Goal: Task Accomplishment & Management: Complete application form

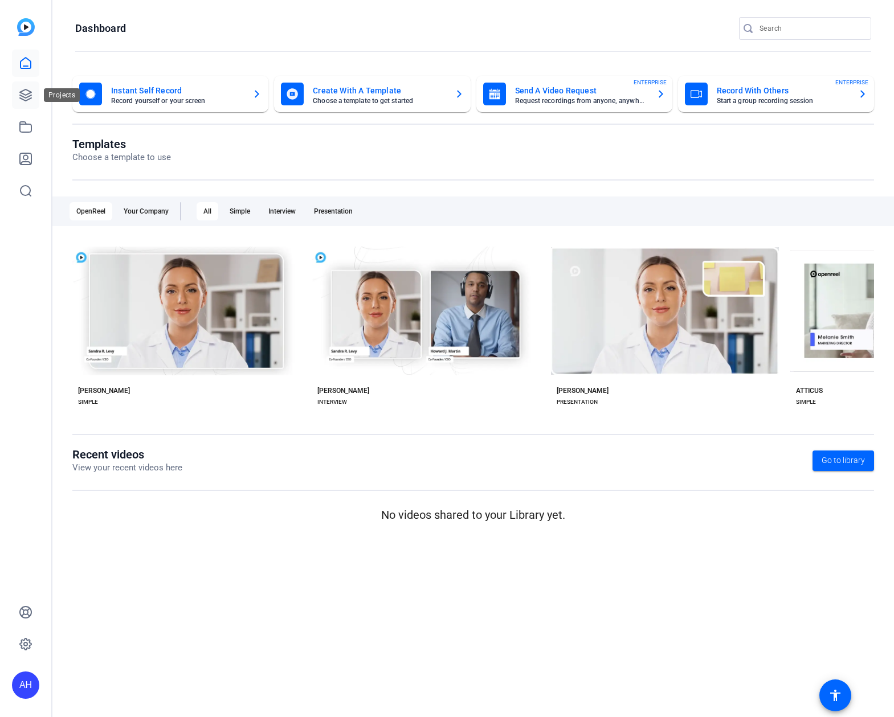
click at [36, 100] on link at bounding box center [25, 94] width 27 height 27
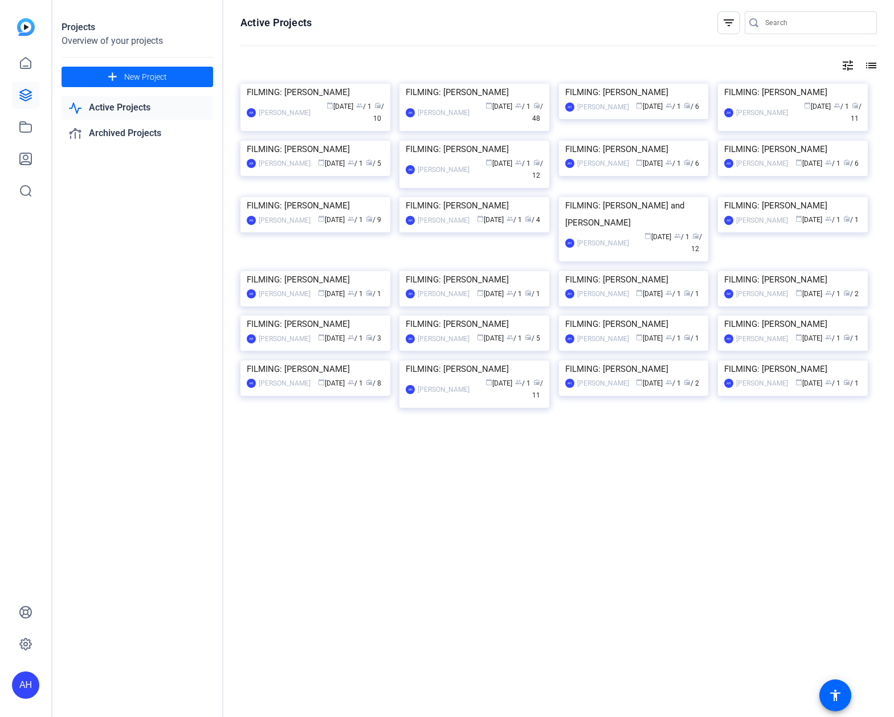
click at [166, 73] on span at bounding box center [138, 76] width 152 height 27
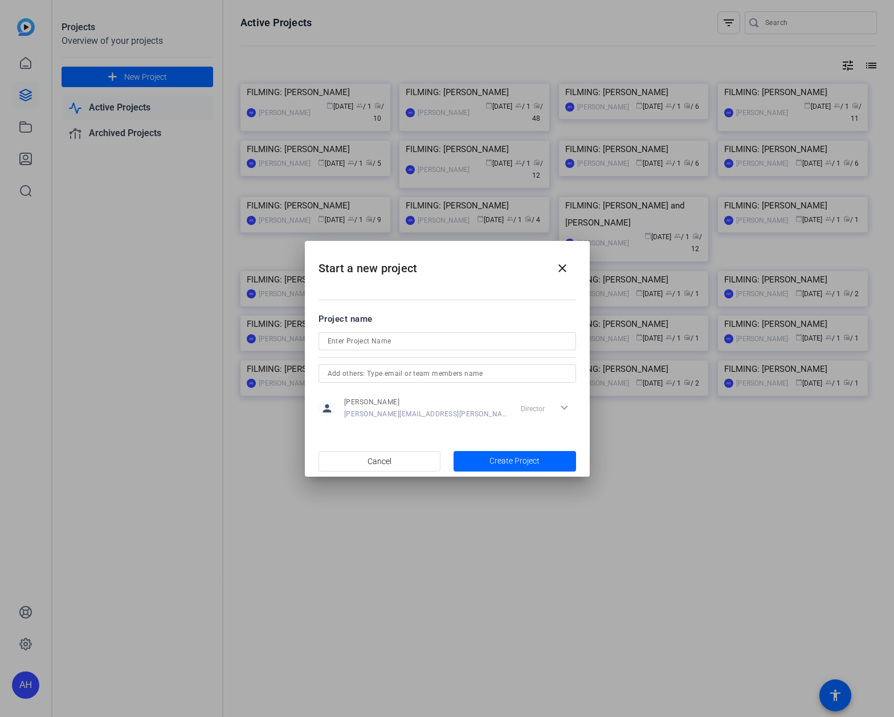
click at [368, 352] on div at bounding box center [447, 356] width 258 height 13
click at [373, 344] on input at bounding box center [447, 341] width 239 height 14
type input "FILMING: [PERSON_NAME]"
click at [528, 463] on span "Create Project" at bounding box center [514, 461] width 50 height 12
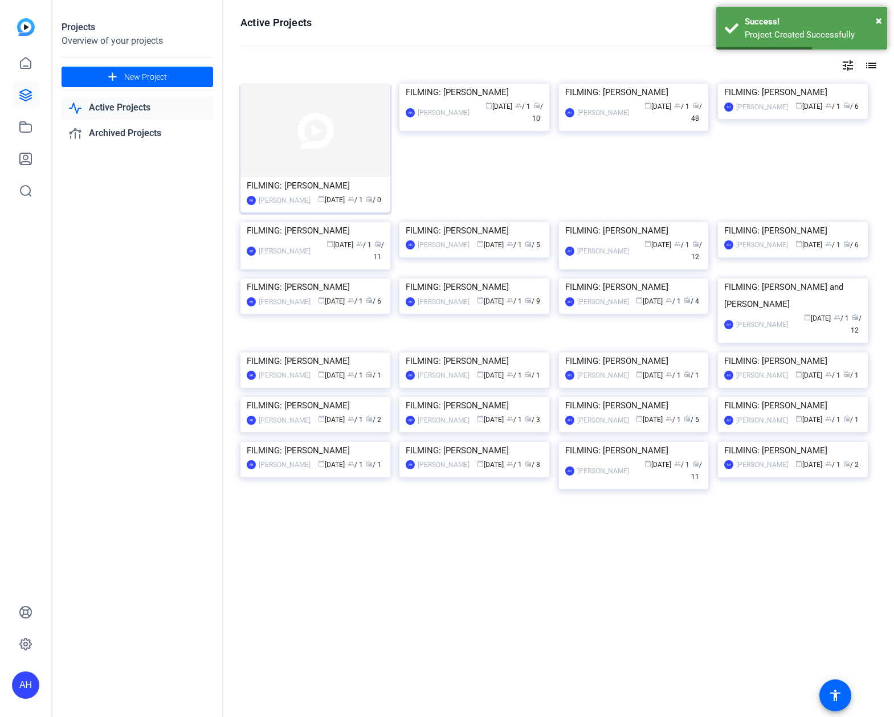
click at [302, 145] on img at bounding box center [315, 130] width 150 height 93
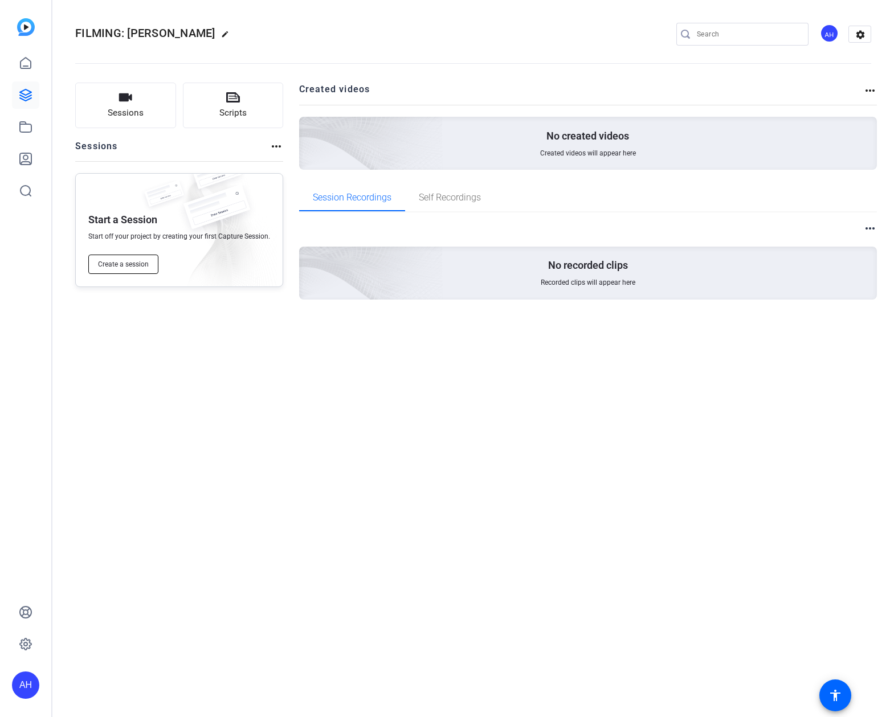
click at [136, 260] on span "Create a session" at bounding box center [123, 264] width 51 height 9
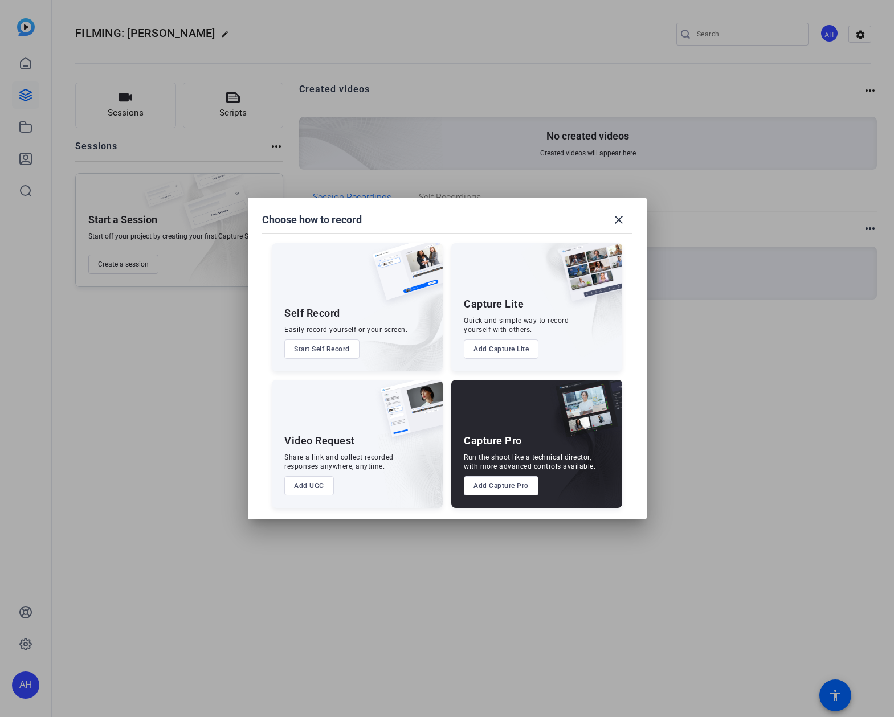
click at [511, 483] on button "Add Capture Pro" at bounding box center [501, 485] width 75 height 19
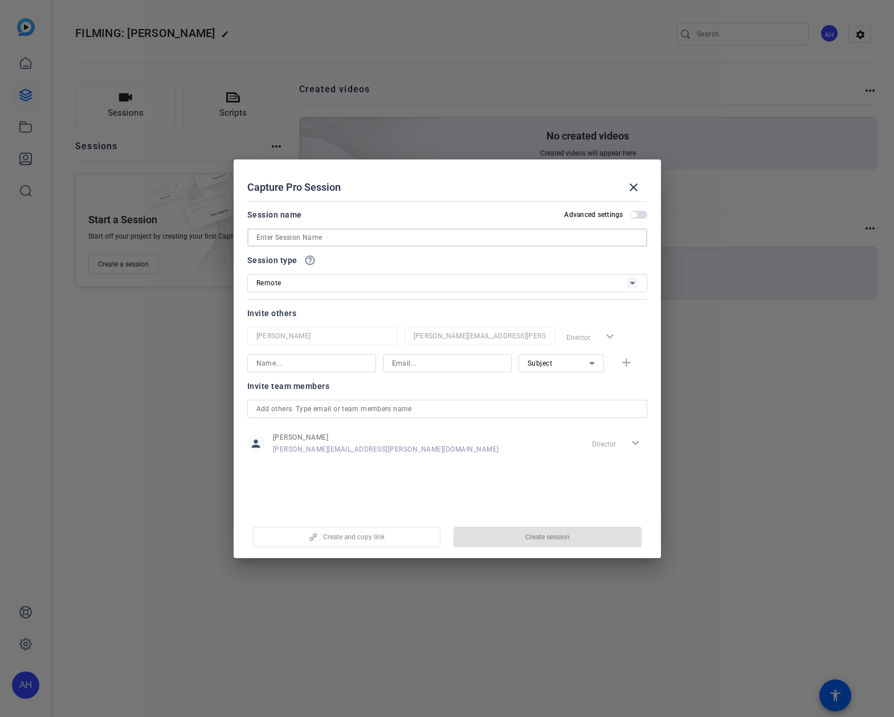
click at [407, 239] on input at bounding box center [447, 238] width 382 height 14
type input "FILMING: [PERSON_NAME]"
click at [304, 364] on input at bounding box center [311, 364] width 111 height 14
click at [415, 364] on input at bounding box center [447, 364] width 111 height 14
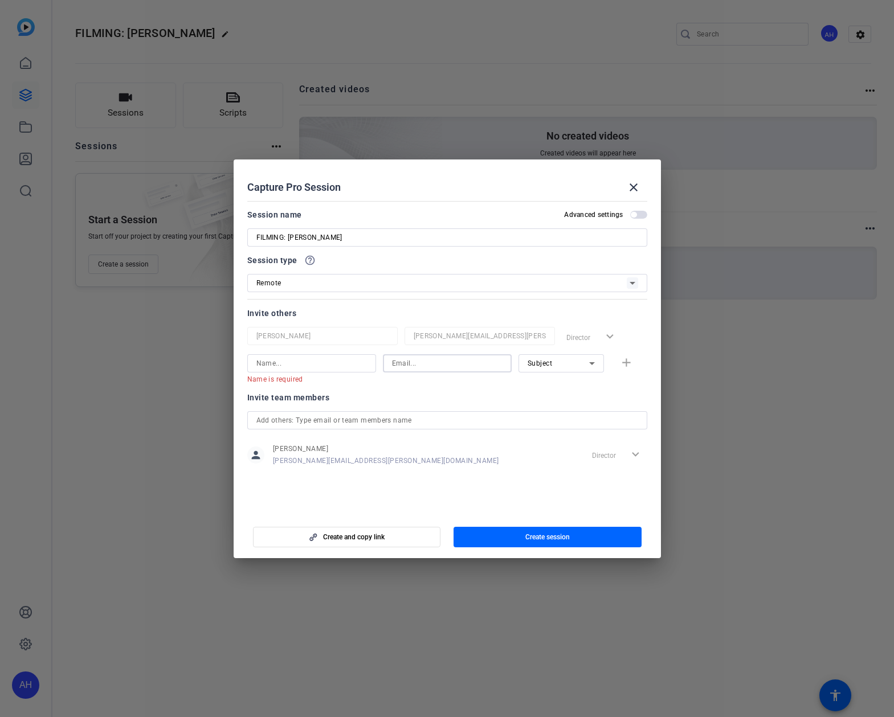
paste input "[EMAIL_ADDRESS][DOMAIN_NAME]"
type input "[EMAIL_ADDRESS][DOMAIN_NAME]"
click at [324, 366] on input at bounding box center [311, 364] width 111 height 14
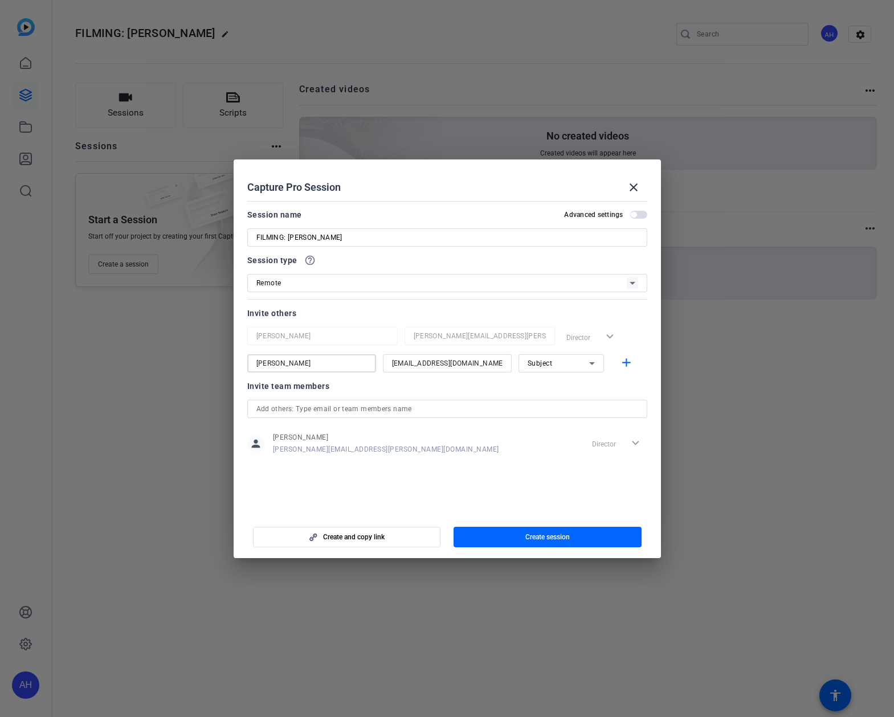
type input "[PERSON_NAME]"
click at [544, 366] on span "Subject" at bounding box center [540, 364] width 25 height 8
click at [541, 392] on span "Collaborator" at bounding box center [549, 386] width 42 height 14
click at [631, 359] on mat-icon "add" at bounding box center [626, 363] width 14 height 14
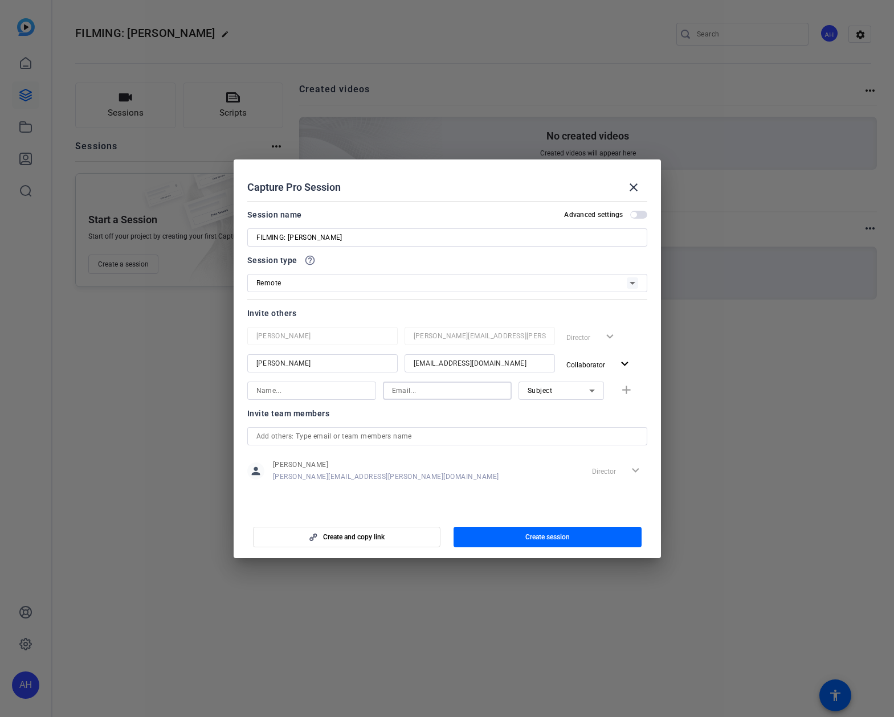
click at [406, 390] on input at bounding box center [447, 391] width 111 height 14
paste input "[PERSON_NAME][EMAIL_ADDRESS][PERSON_NAME][DOMAIN_NAME]"
type input "[PERSON_NAME][EMAIL_ADDRESS][PERSON_NAME][DOMAIN_NAME]"
click at [598, 393] on icon at bounding box center [592, 391] width 14 height 14
click at [556, 417] on span "Collaborator" at bounding box center [549, 414] width 42 height 14
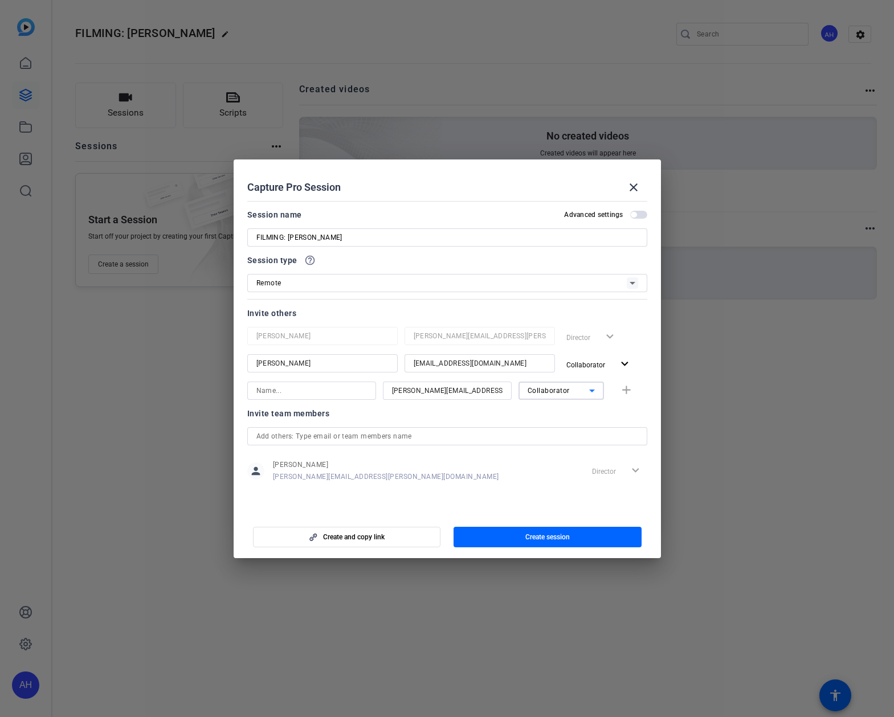
click at [332, 402] on div at bounding box center [311, 406] width 129 height 13
click at [333, 397] on div at bounding box center [311, 391] width 111 height 18
click at [312, 395] on input at bounding box center [311, 391] width 111 height 14
click at [297, 391] on input at bounding box center [311, 391] width 111 height 14
paste input "[PERSON_NAME]"
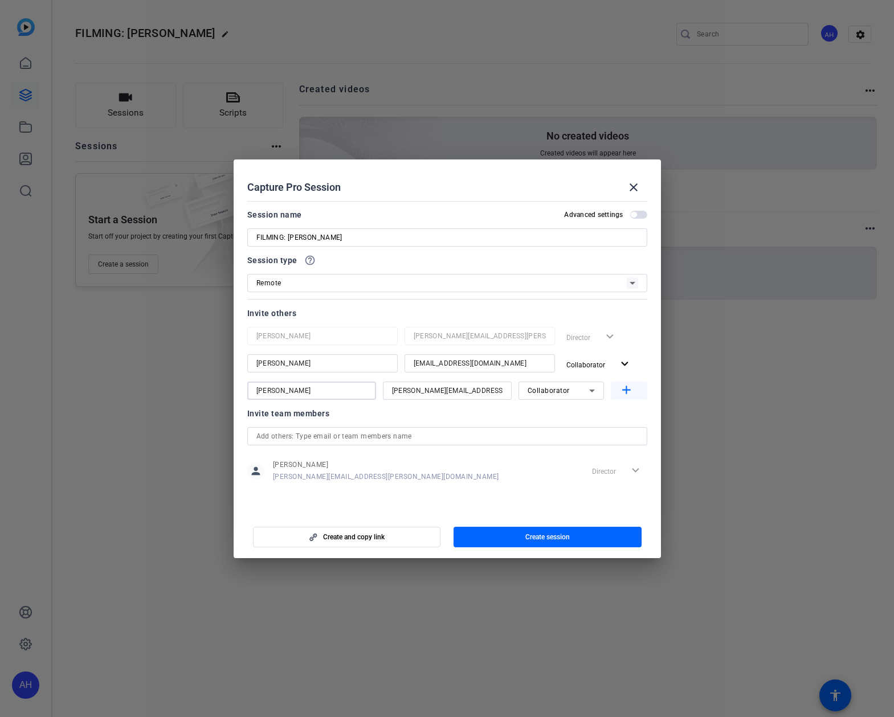
type input "[PERSON_NAME]"
click at [624, 390] on mat-icon "add" at bounding box center [626, 390] width 14 height 14
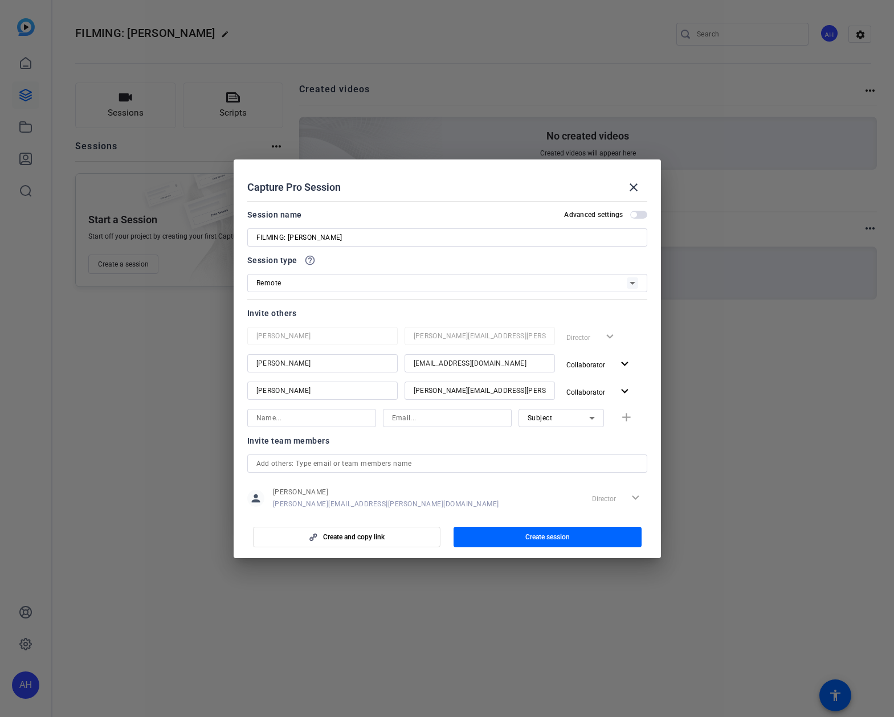
click at [472, 407] on div at bounding box center [480, 406] width 150 height 13
click at [465, 414] on input at bounding box center [447, 418] width 111 height 14
paste input "[EMAIL_ADDRESS][DOMAIN_NAME]"
type input "[EMAIL_ADDRESS][DOMAIN_NAME]"
drag, startPoint x: 349, startPoint y: 239, endPoint x: 288, endPoint y: 241, distance: 61.6
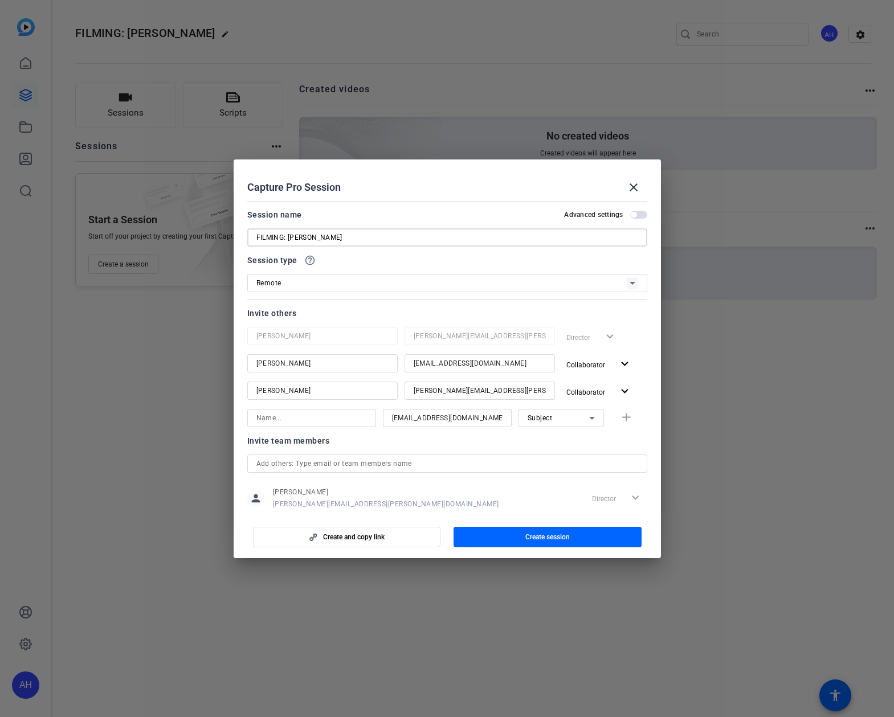
click at [288, 241] on input "FILMING: [PERSON_NAME]" at bounding box center [447, 238] width 382 height 14
click at [343, 424] on input at bounding box center [311, 418] width 111 height 14
paste input "[PERSON_NAME]"
type input "[PERSON_NAME]"
click at [626, 422] on mat-icon "add" at bounding box center [626, 418] width 14 height 14
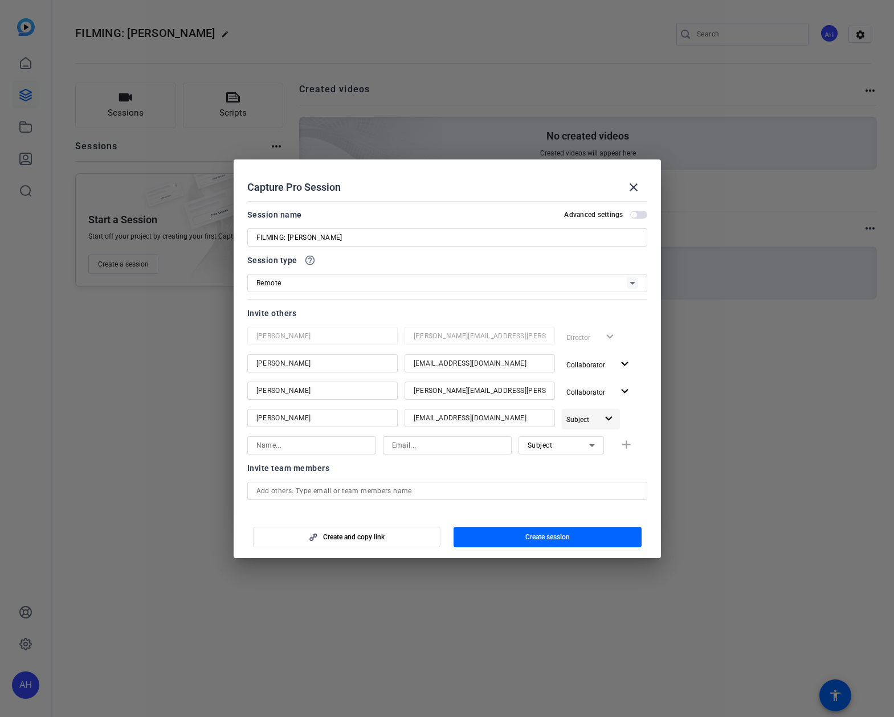
scroll to position [51, 0]
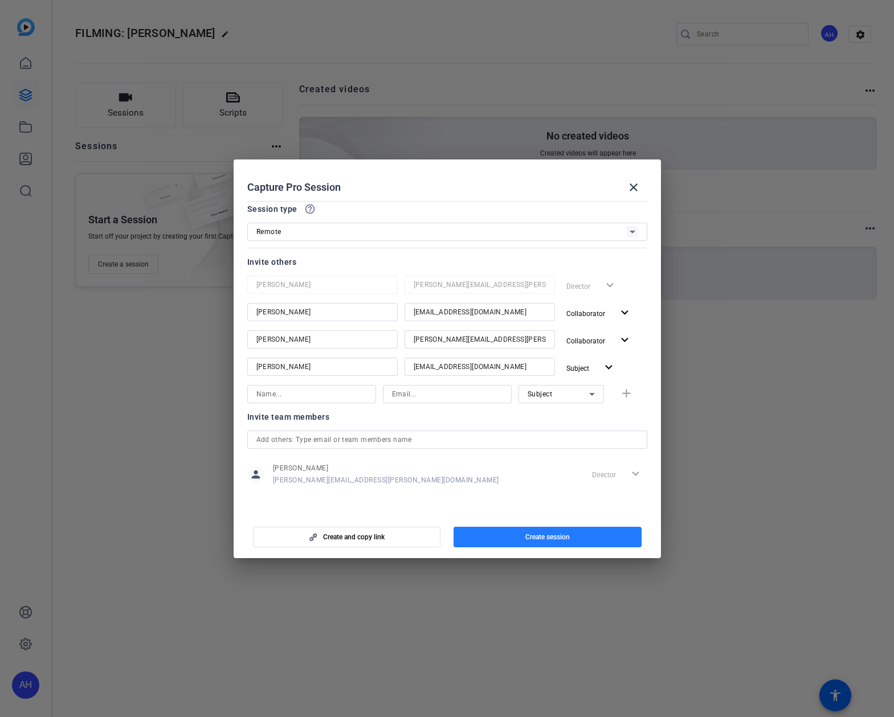
click at [511, 536] on span "button" at bounding box center [548, 537] width 188 height 27
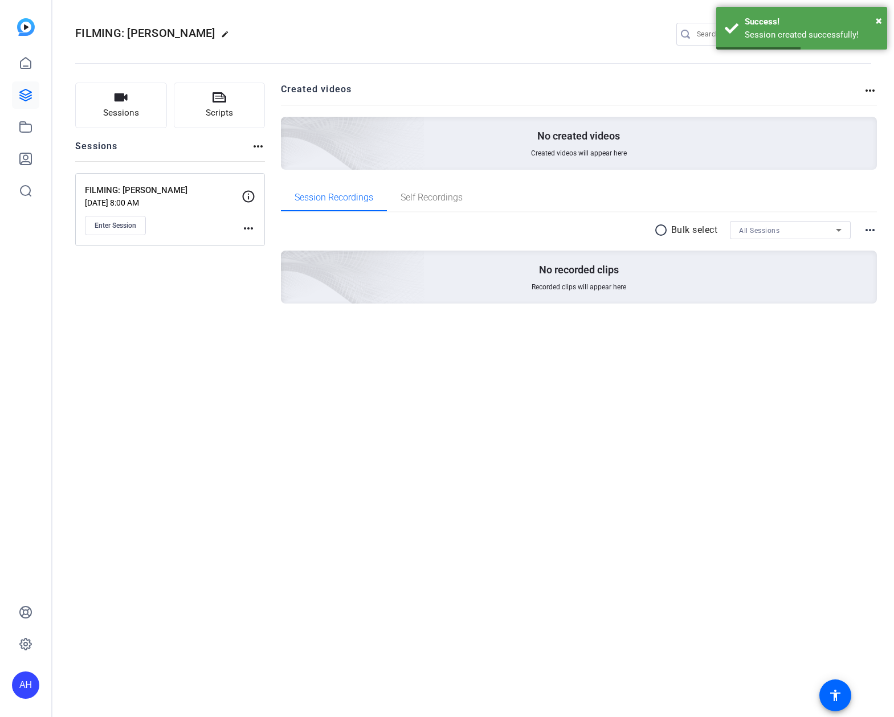
click at [247, 227] on mat-icon "more_horiz" at bounding box center [249, 229] width 14 height 14
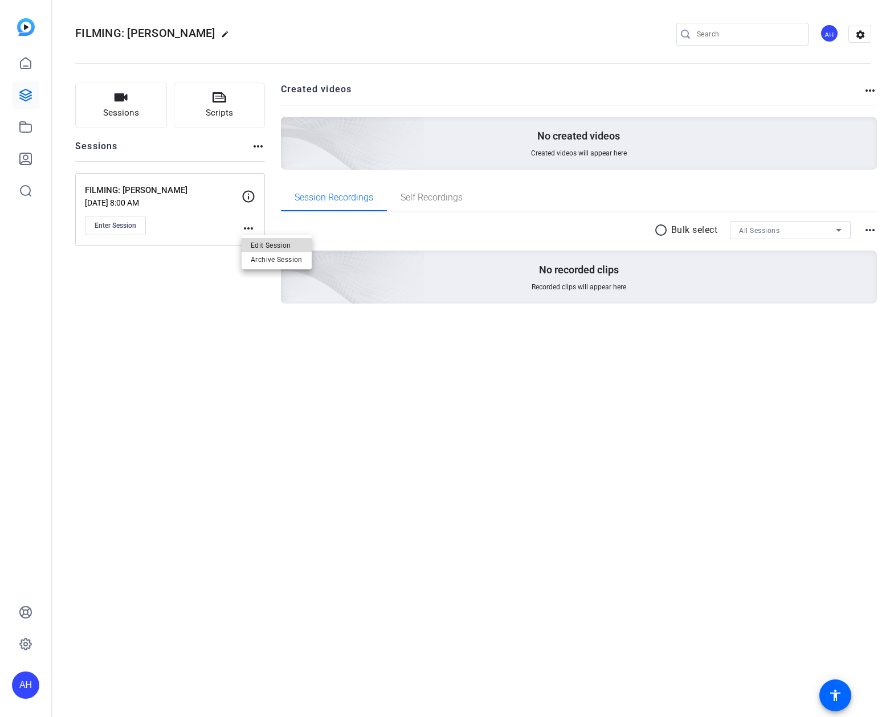
click at [272, 247] on span "Edit Session" at bounding box center [277, 245] width 52 height 14
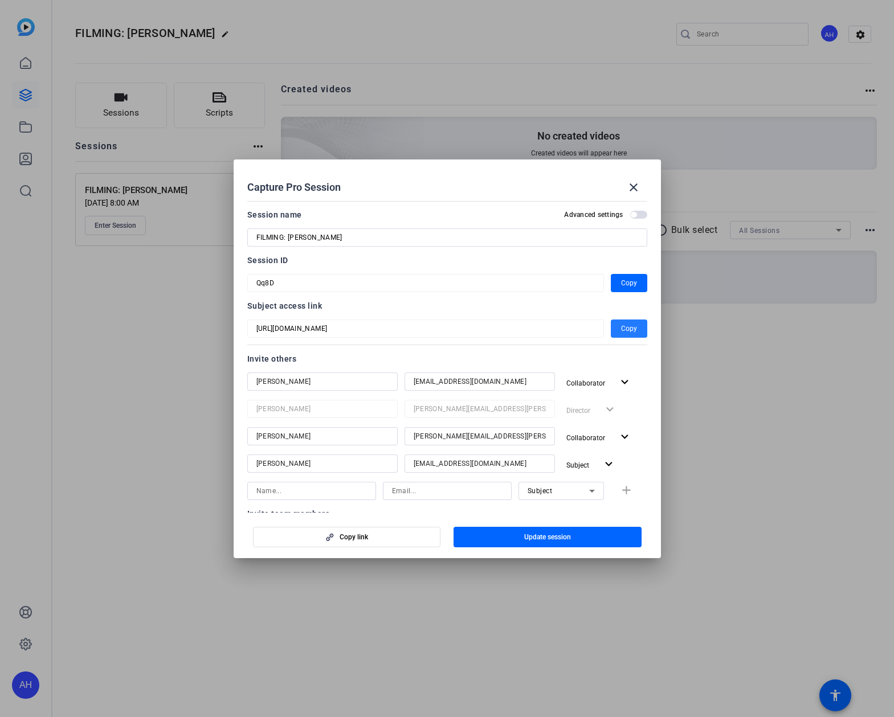
click at [635, 324] on span "Copy" at bounding box center [629, 329] width 16 height 14
click at [628, 284] on span "Copy" at bounding box center [629, 283] width 16 height 14
click at [773, 363] on div at bounding box center [447, 358] width 894 height 717
